Goal: Task Accomplishment & Management: Use online tool/utility

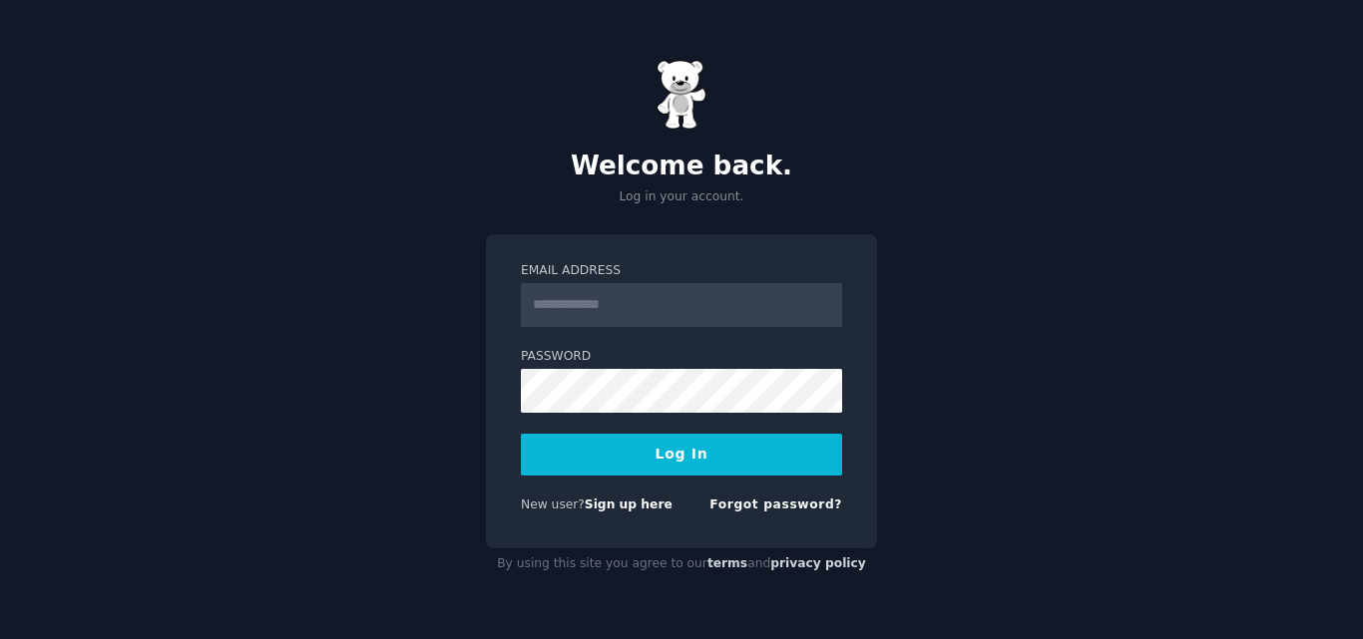
type input "**********"
click at [652, 443] on button "Log In" at bounding box center [681, 455] width 321 height 42
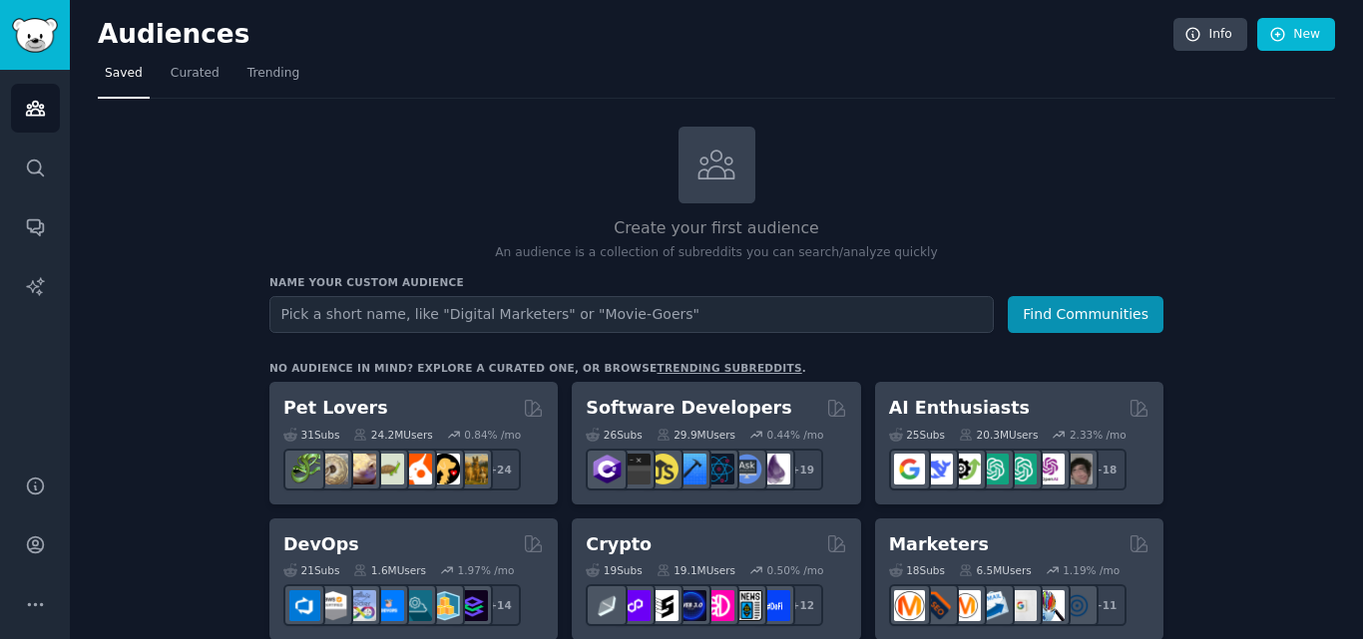
click at [535, 325] on input "text" at bounding box center [631, 314] width 724 height 37
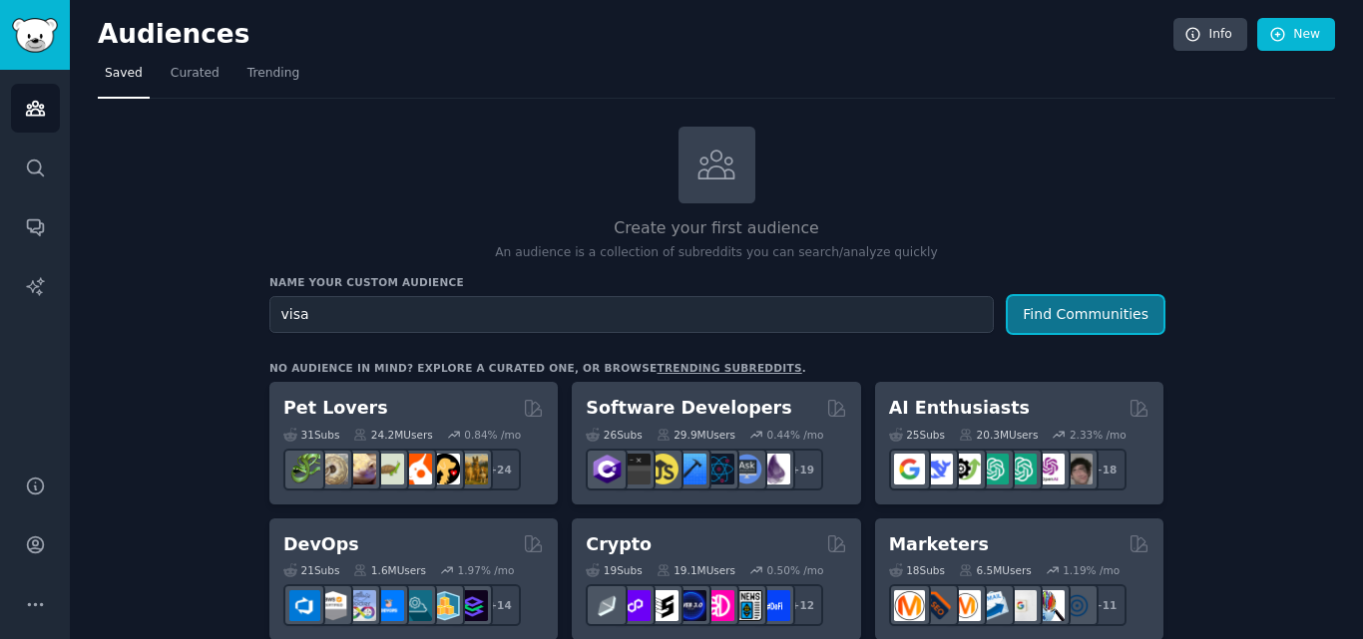
click at [1100, 315] on button "Find Communities" at bounding box center [1086, 314] width 156 height 37
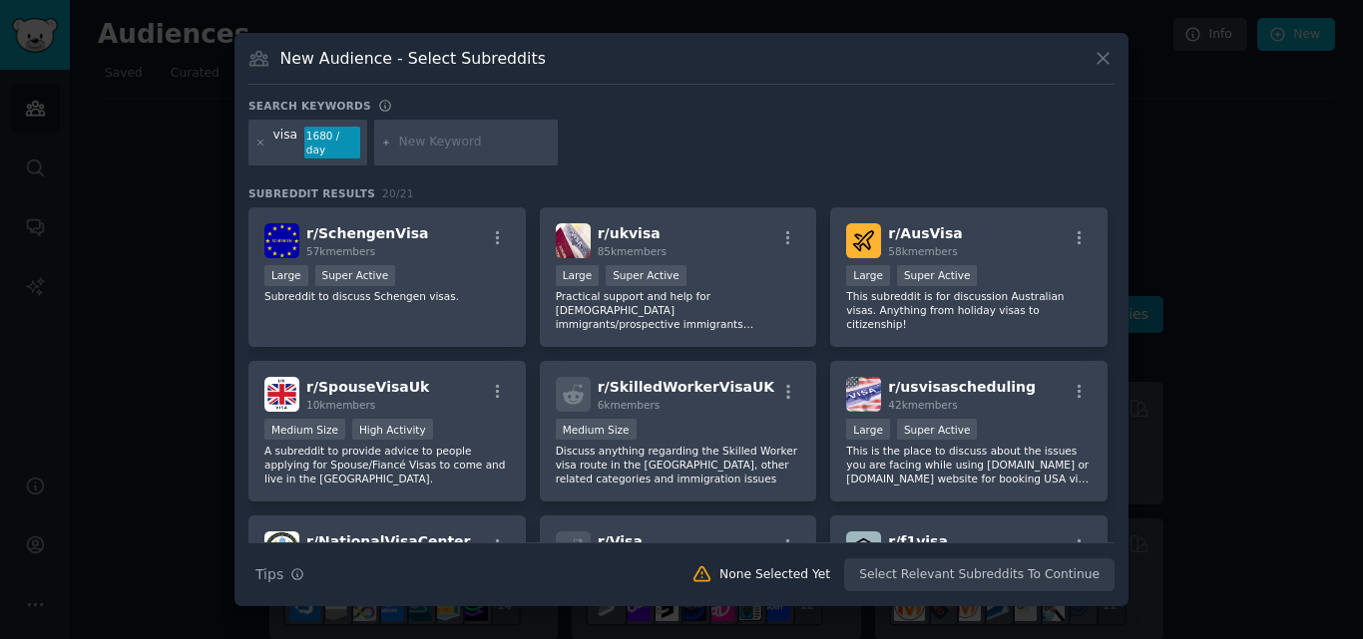
click at [1103, 65] on icon at bounding box center [1102, 59] width 11 height 11
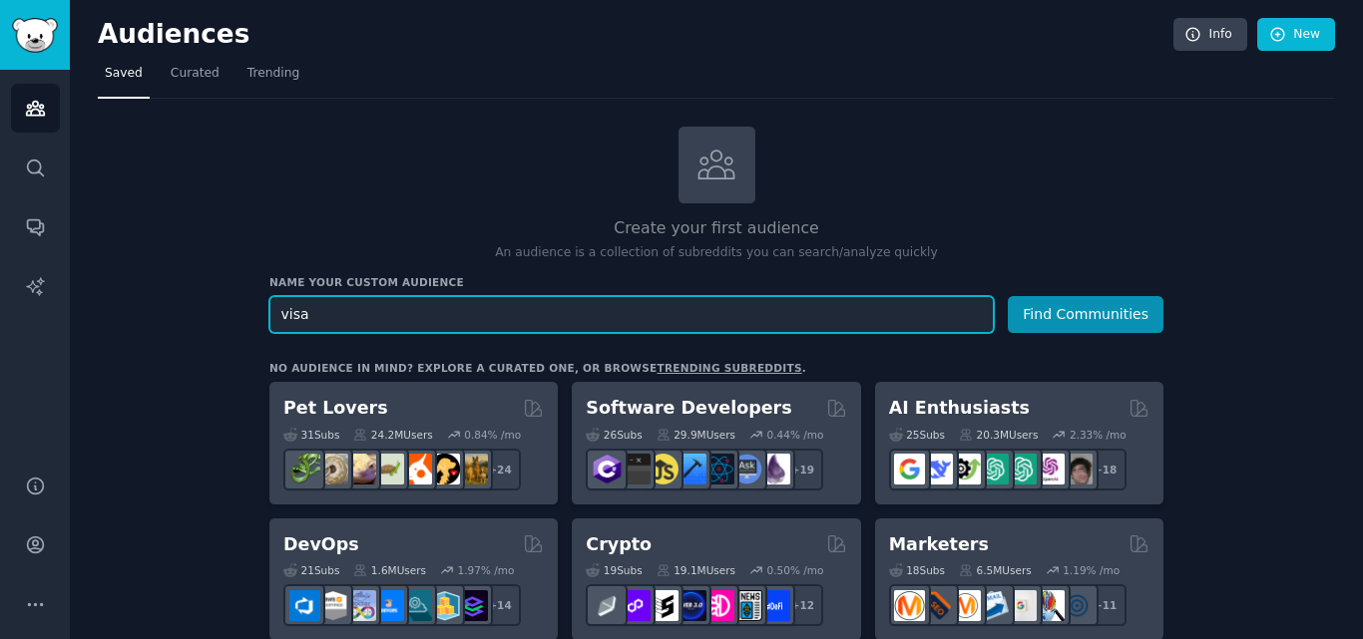
click at [457, 309] on input "visa" at bounding box center [631, 314] width 724 height 37
type input "visa [GEOGRAPHIC_DATA]"
click at [1008, 296] on button "Find Communities" at bounding box center [1086, 314] width 156 height 37
